Goal: Task Accomplishment & Management: Use online tool/utility

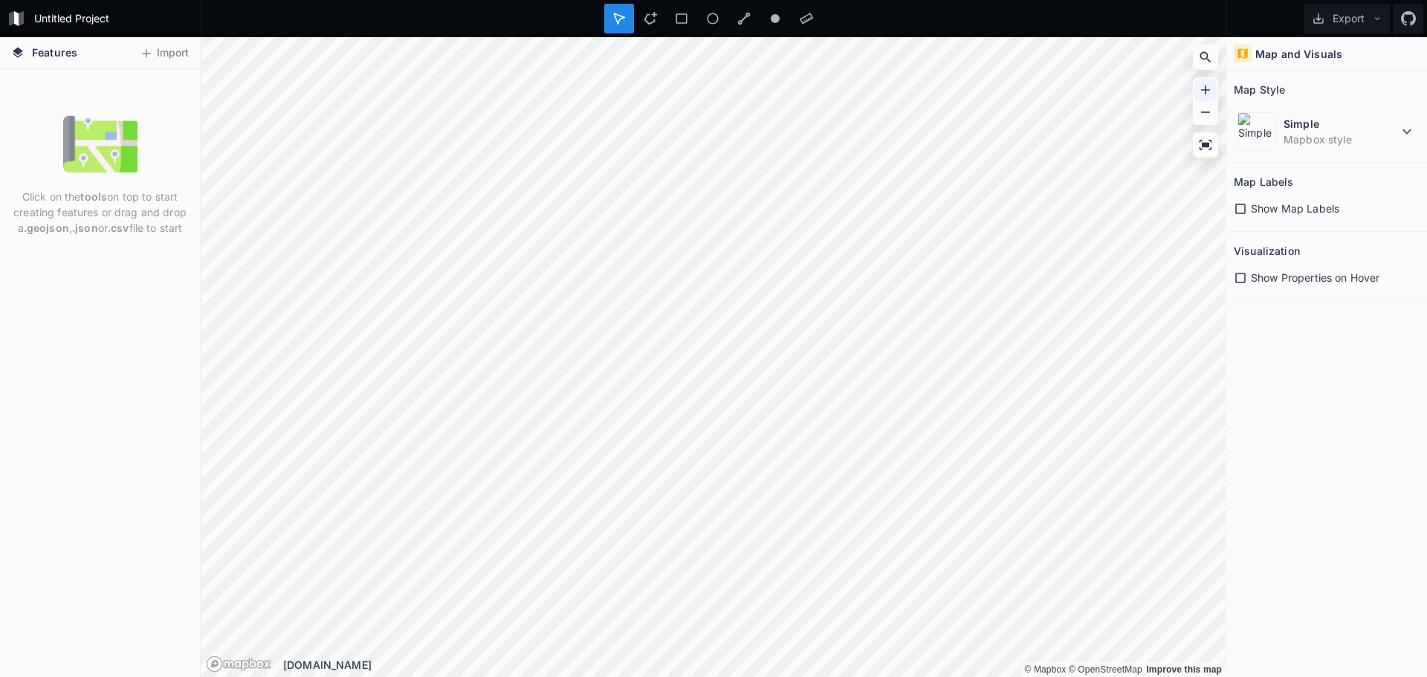
click at [1209, 89] on icon at bounding box center [1205, 90] width 15 height 15
click at [1398, 129] on dt "Simple" at bounding box center [1341, 124] width 114 height 16
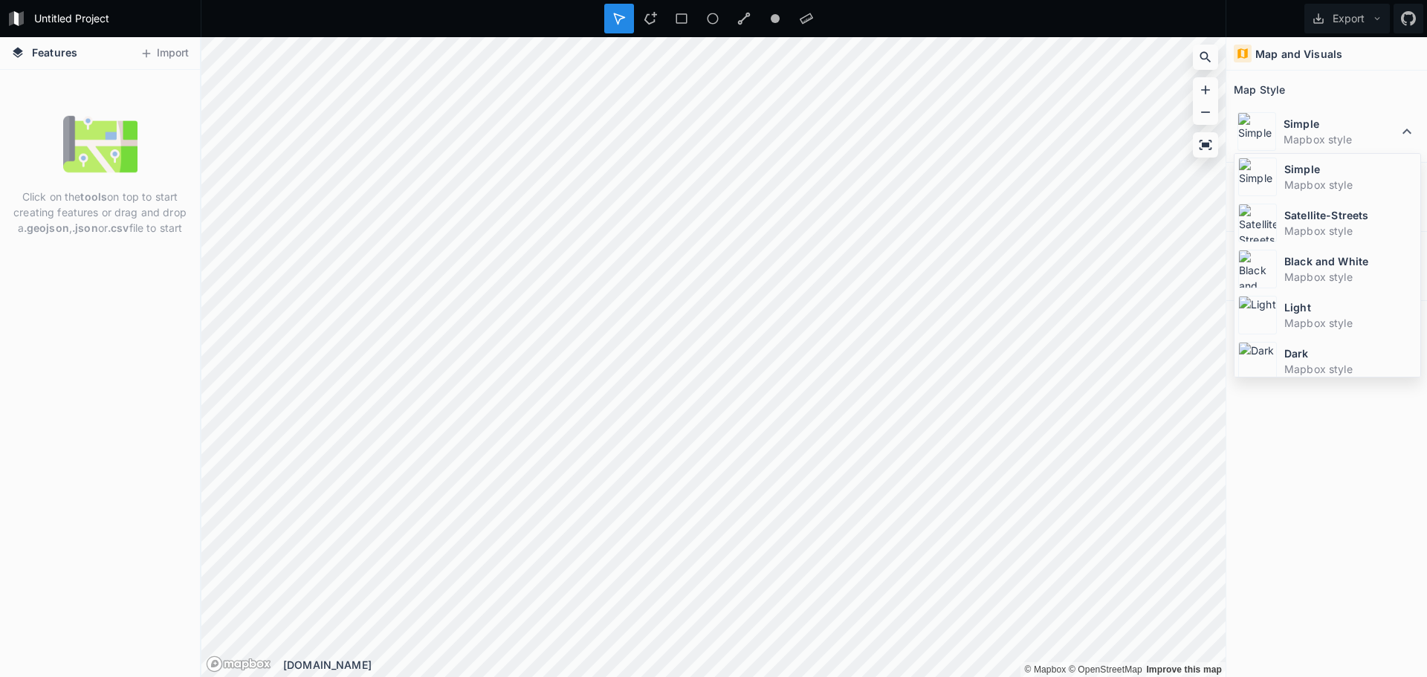
click at [46, 59] on span "Features" at bounding box center [54, 53] width 45 height 16
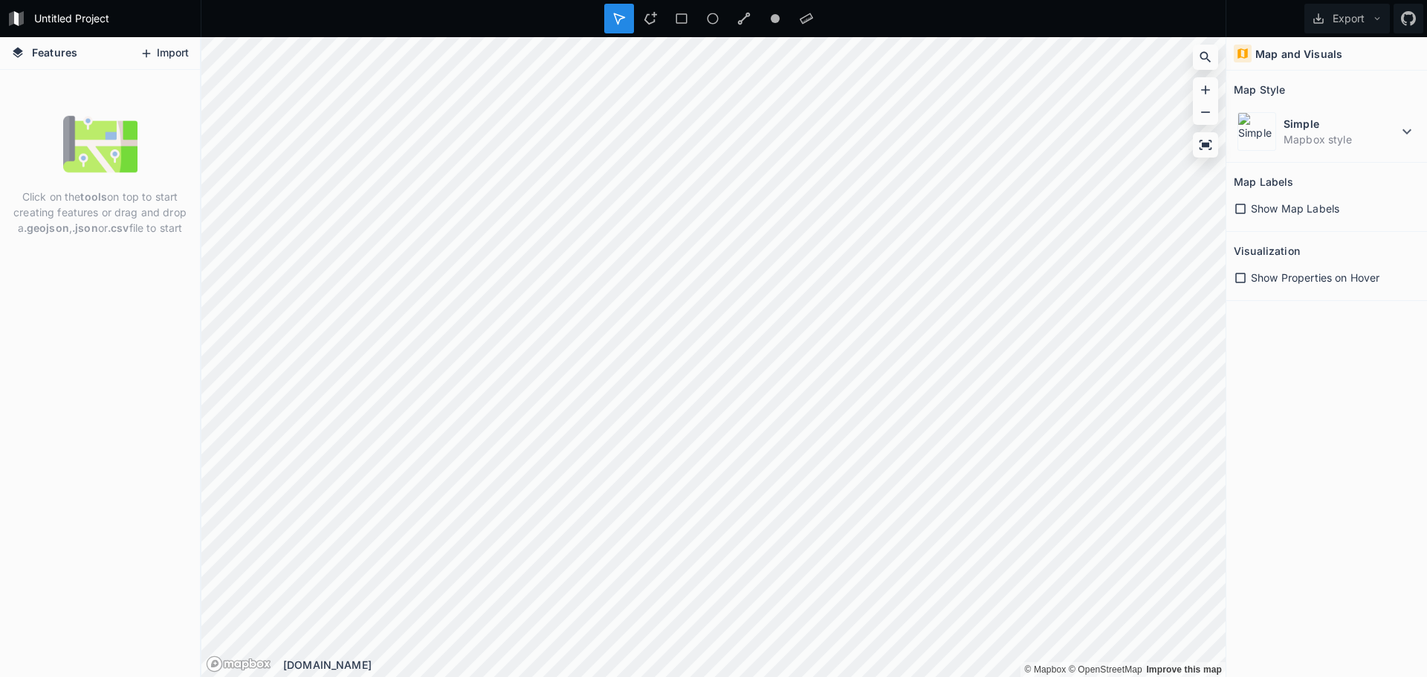
click at [147, 56] on icon at bounding box center [146, 53] width 13 height 13
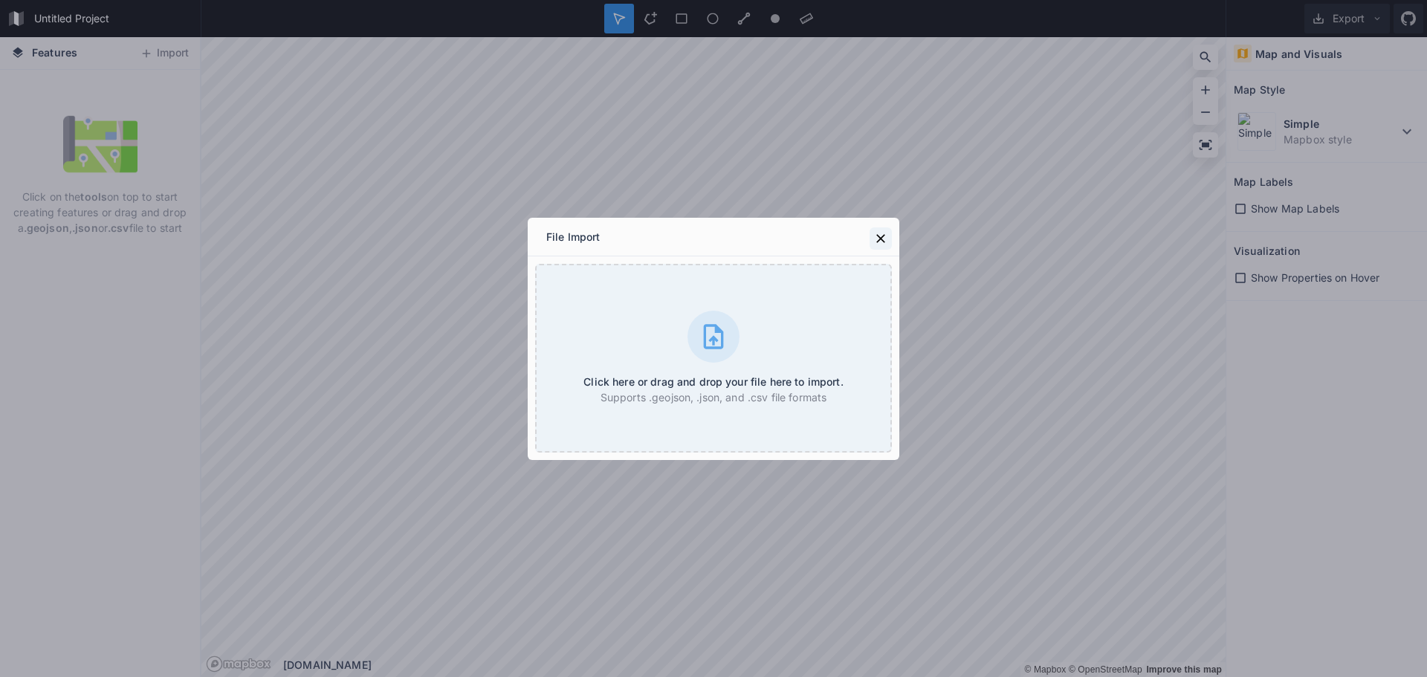
click at [879, 240] on icon at bounding box center [880, 238] width 9 height 9
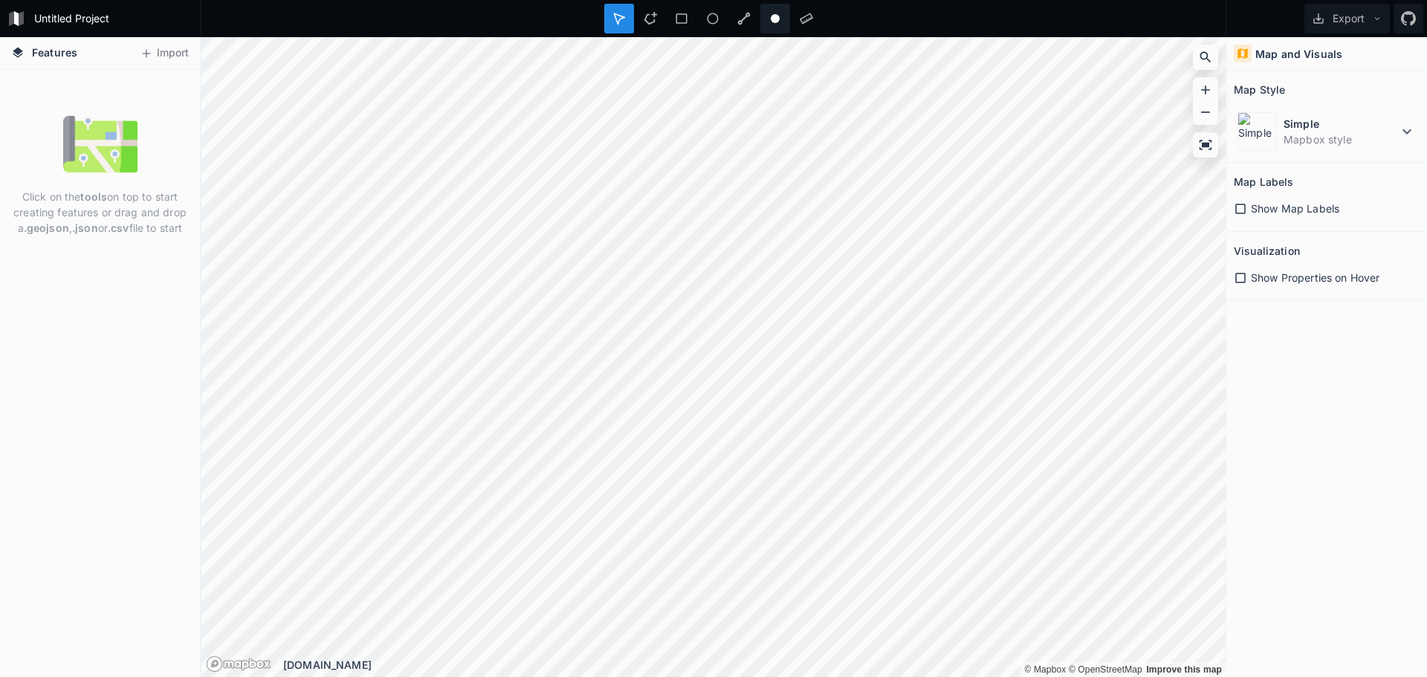
click at [769, 19] on icon at bounding box center [775, 18] width 13 height 13
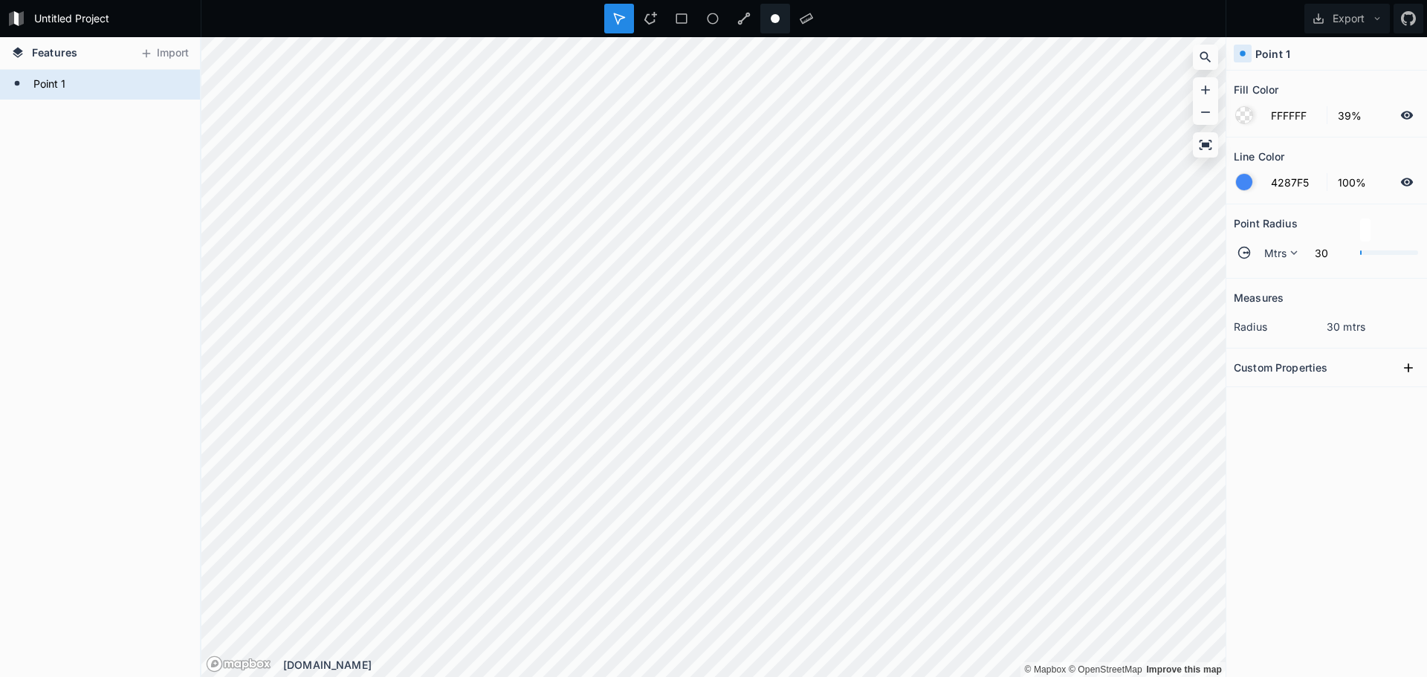
drag, startPoint x: 777, startPoint y: 18, endPoint x: 777, endPoint y: 33, distance: 14.9
click at [777, 19] on circle at bounding box center [775, 18] width 9 height 9
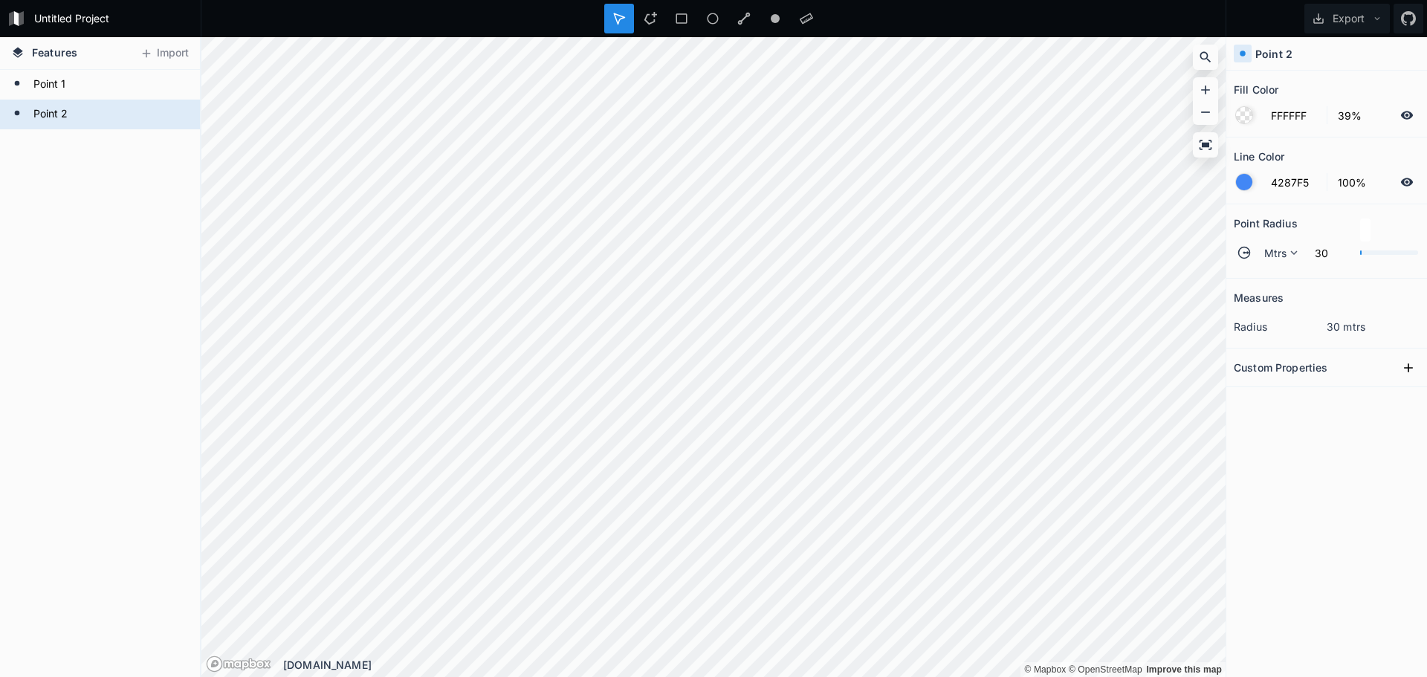
drag, startPoint x: 1, startPoint y: 59, endPoint x: 9, endPoint y: 56, distance: 8.0
click at [8, 56] on div "Features Import" at bounding box center [100, 53] width 200 height 33
click at [16, 51] on icon at bounding box center [18, 52] width 10 height 10
click at [1378, 13] on button "Export" at bounding box center [1347, 19] width 85 height 30
click at [1367, 90] on div "Export as .geojson" at bounding box center [1344, 85] width 149 height 30
